Goal: Information Seeking & Learning: Understand process/instructions

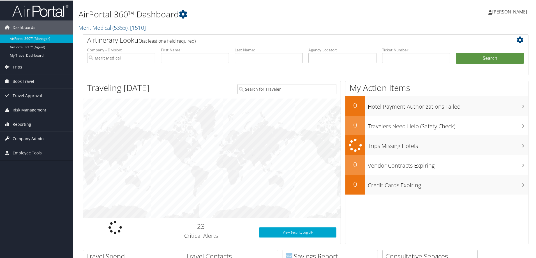
click at [24, 137] on span "Company Admin" at bounding box center [28, 138] width 31 height 14
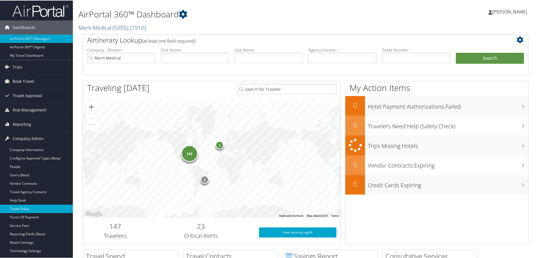
click at [24, 208] on link "Travel Policy" at bounding box center [36, 208] width 73 height 8
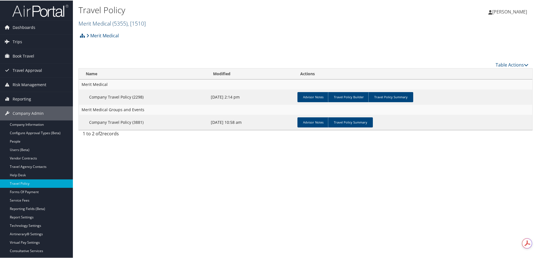
click at [98, 22] on link "Merit Medical ( 5355 ) , [ 1510 ]" at bounding box center [111, 23] width 67 height 8
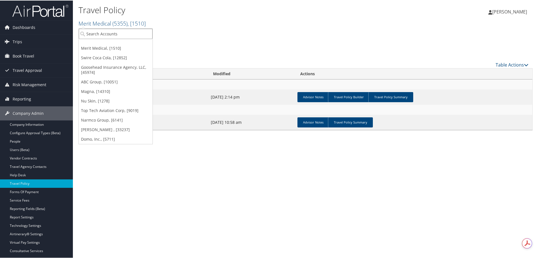
click at [98, 31] on input "search" at bounding box center [116, 33] width 74 height 10
type input "abc"
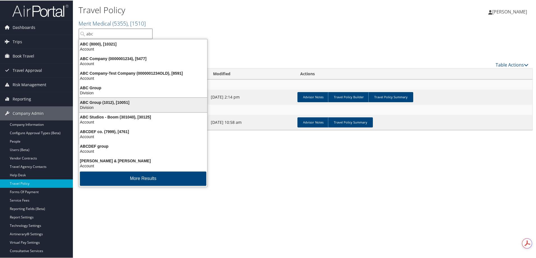
click at [124, 101] on div "ABC Group (1012), [10051]" at bounding box center [143, 101] width 135 height 5
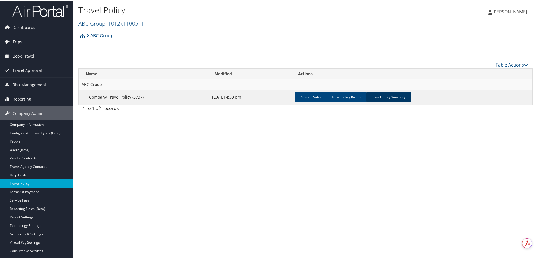
click at [387, 97] on link "Travel Policy Summary" at bounding box center [388, 96] width 45 height 10
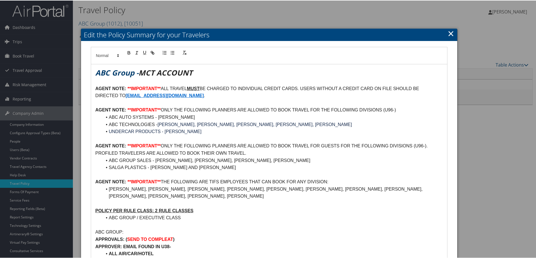
click at [448, 32] on link "×" at bounding box center [451, 32] width 6 height 11
